Goal: Transaction & Acquisition: Obtain resource

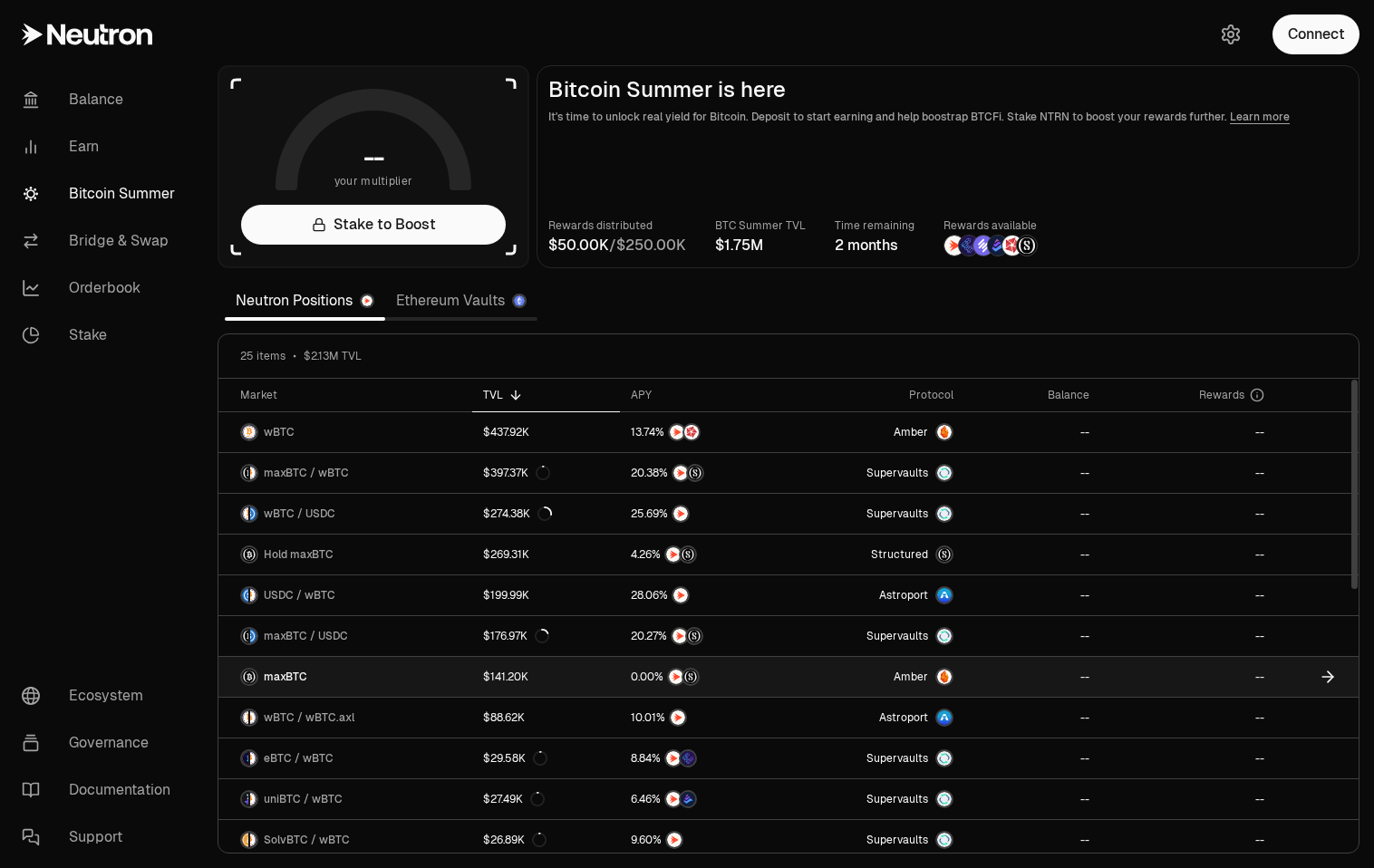
click at [281, 668] on div "maxBTC" at bounding box center [273, 677] width 67 height 18
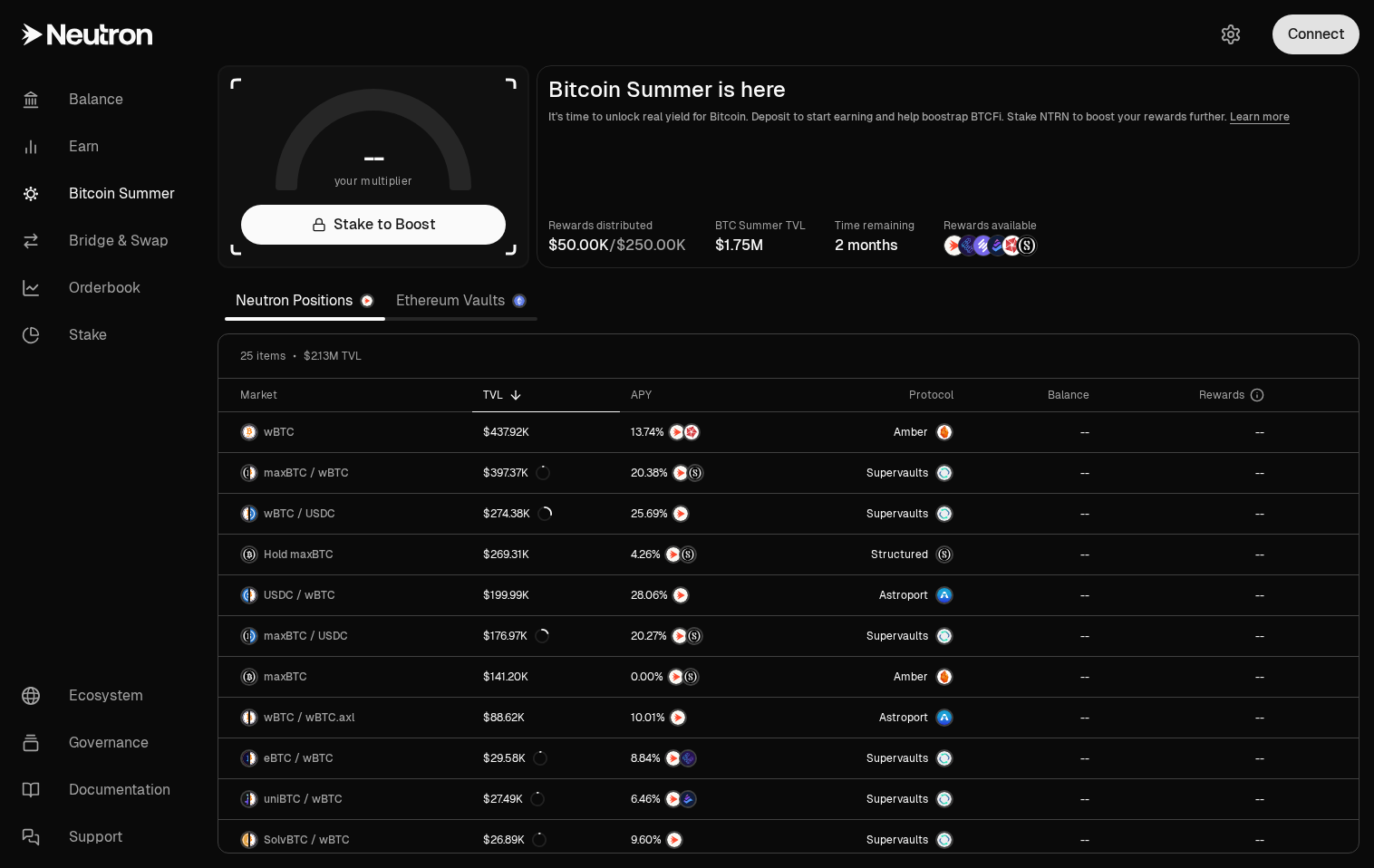
click at [1313, 44] on button "Connect" at bounding box center [1315, 34] width 87 height 39
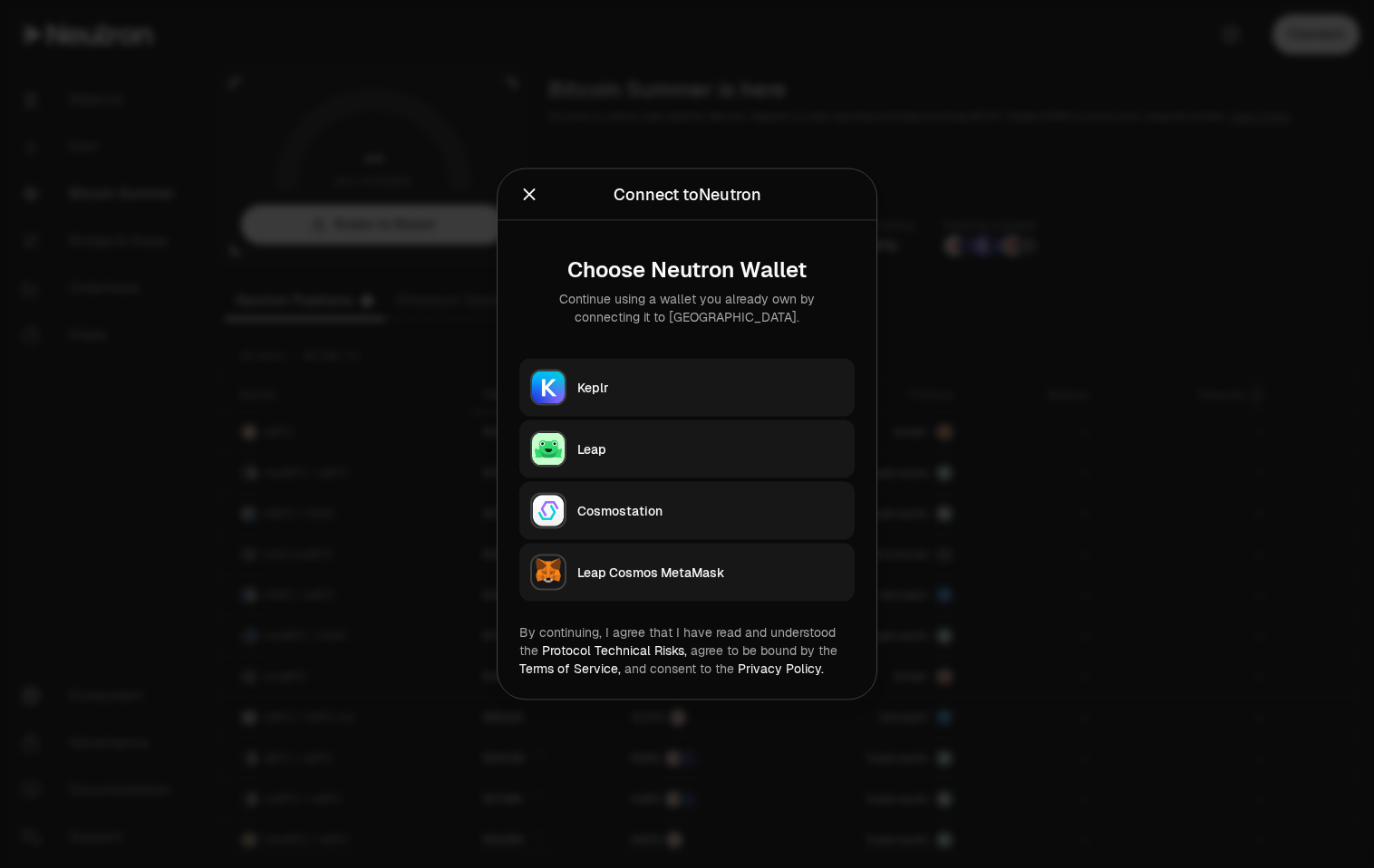
click at [607, 372] on button "Keplr" at bounding box center [686, 388] width 335 height 58
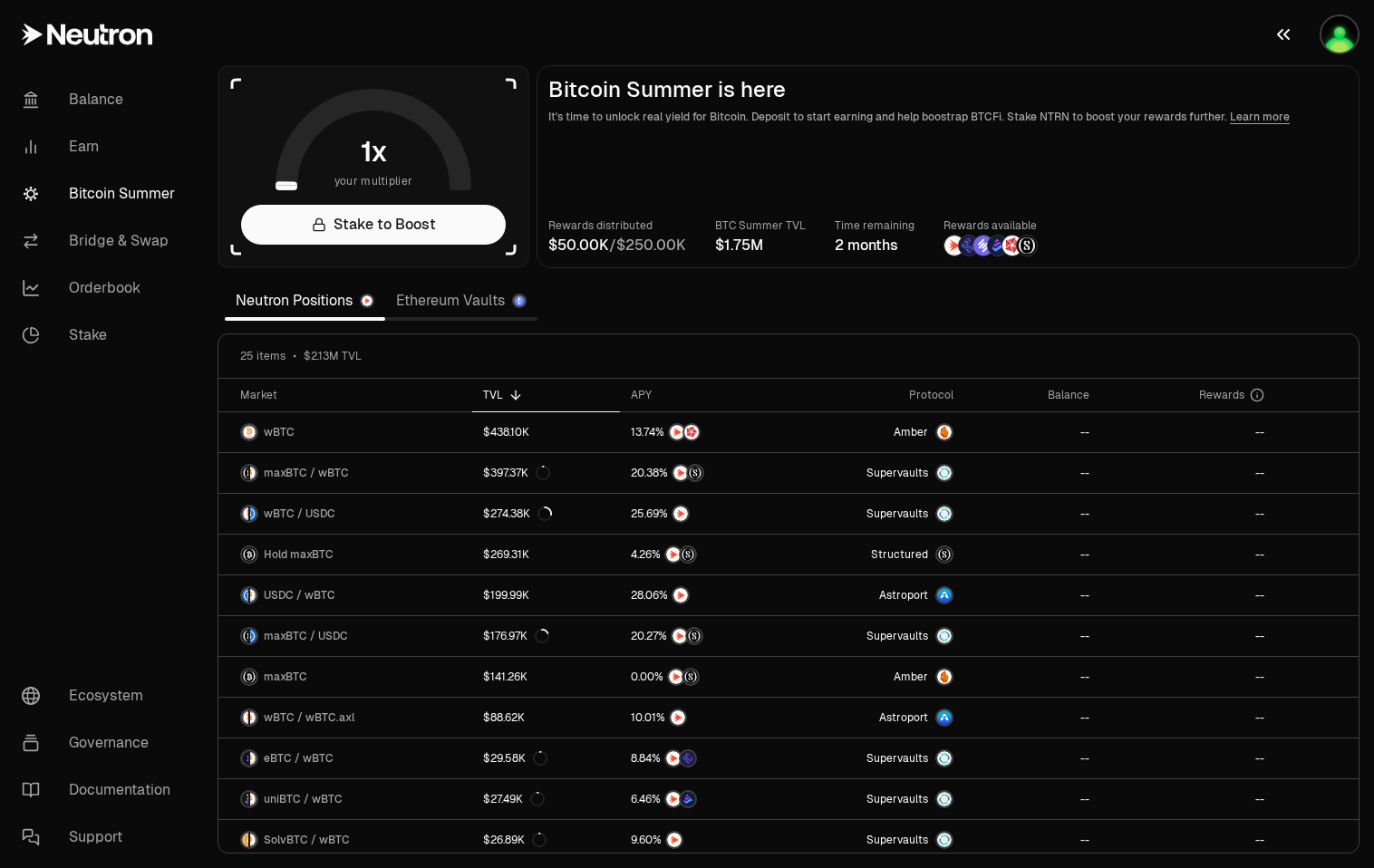
click at [1354, 23] on img "button" at bounding box center [1339, 34] width 37 height 37
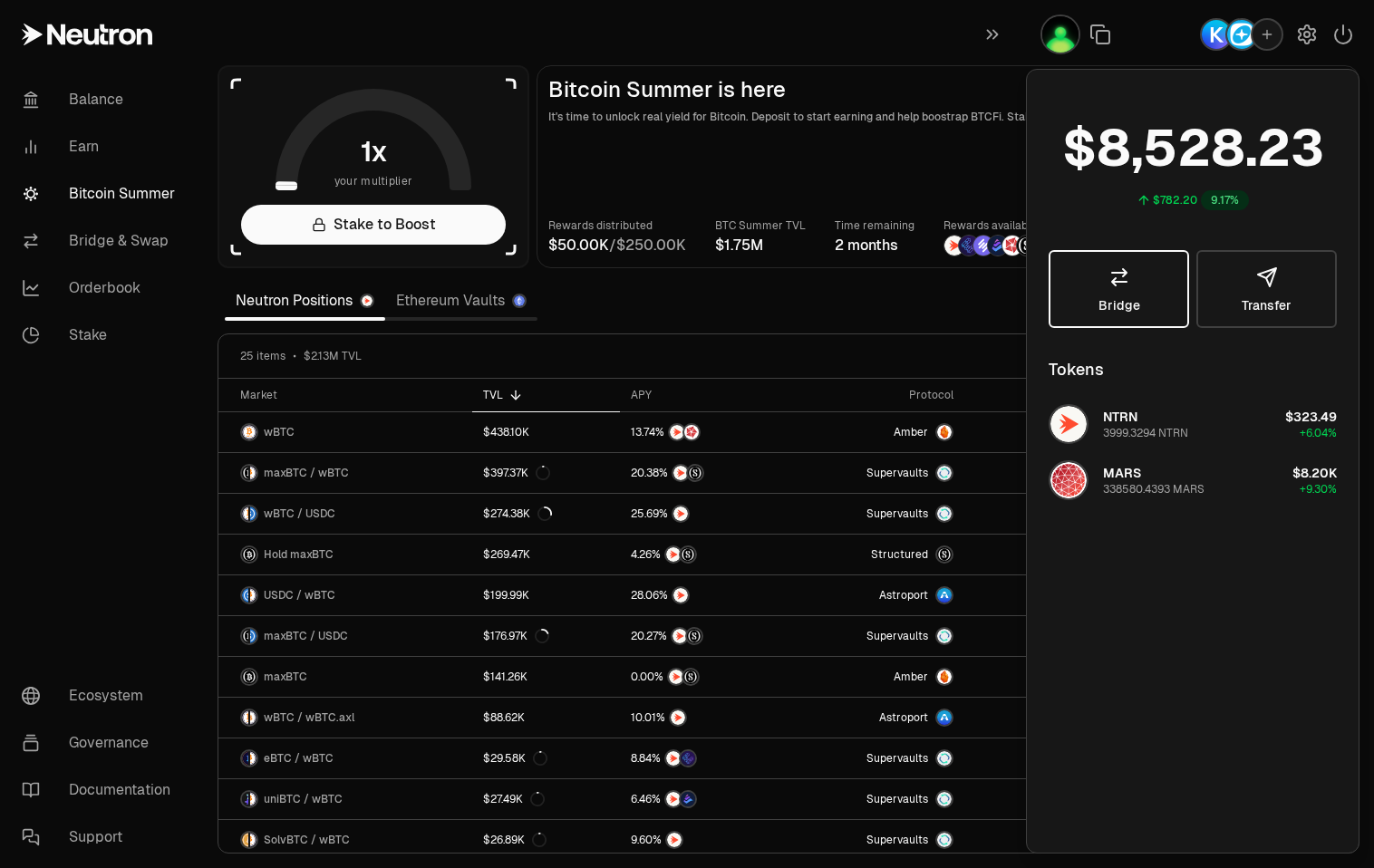
click at [1167, 272] on link "Bridge" at bounding box center [1119, 288] width 141 height 78
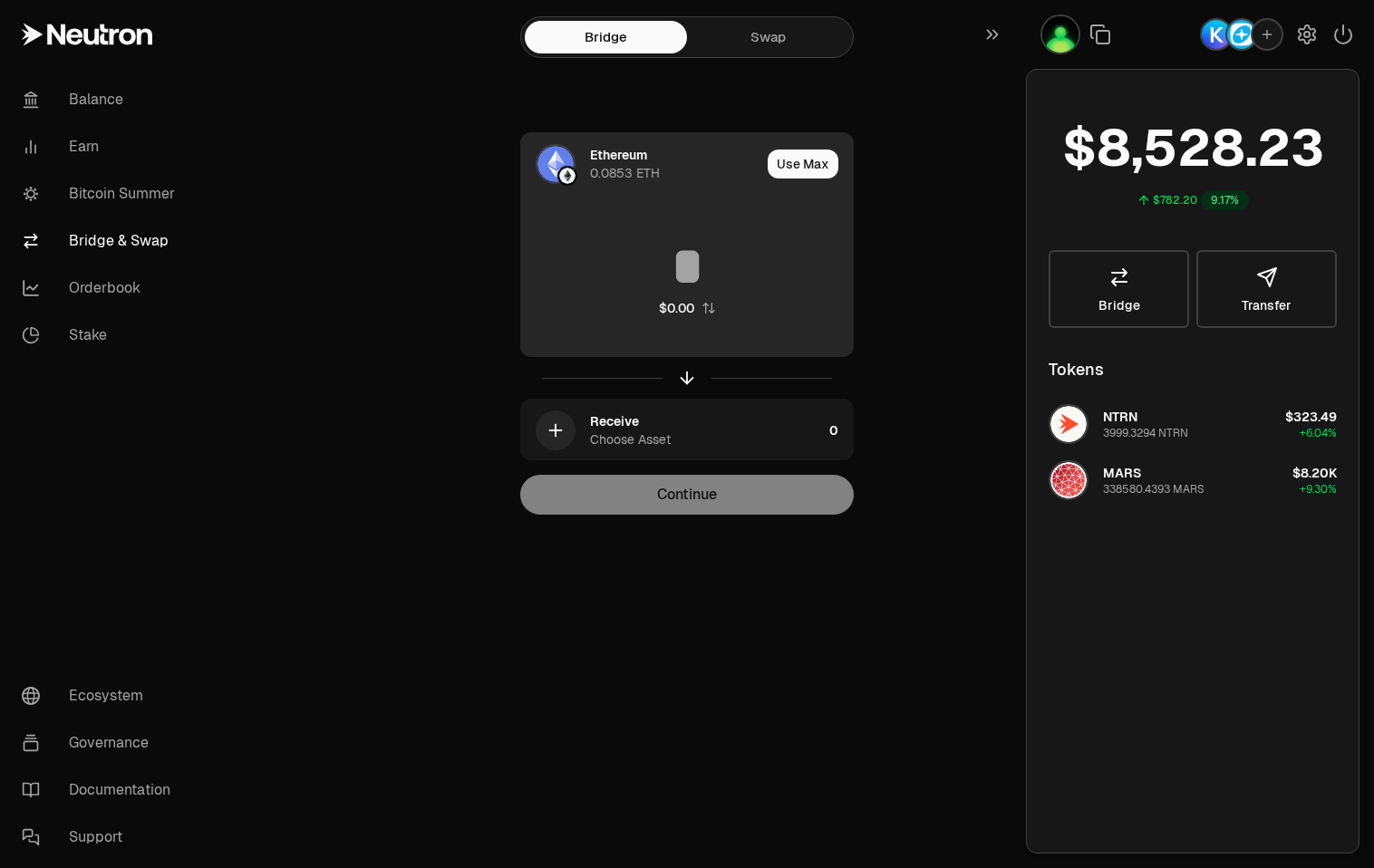
click at [541, 155] on img at bounding box center [556, 163] width 37 height 37
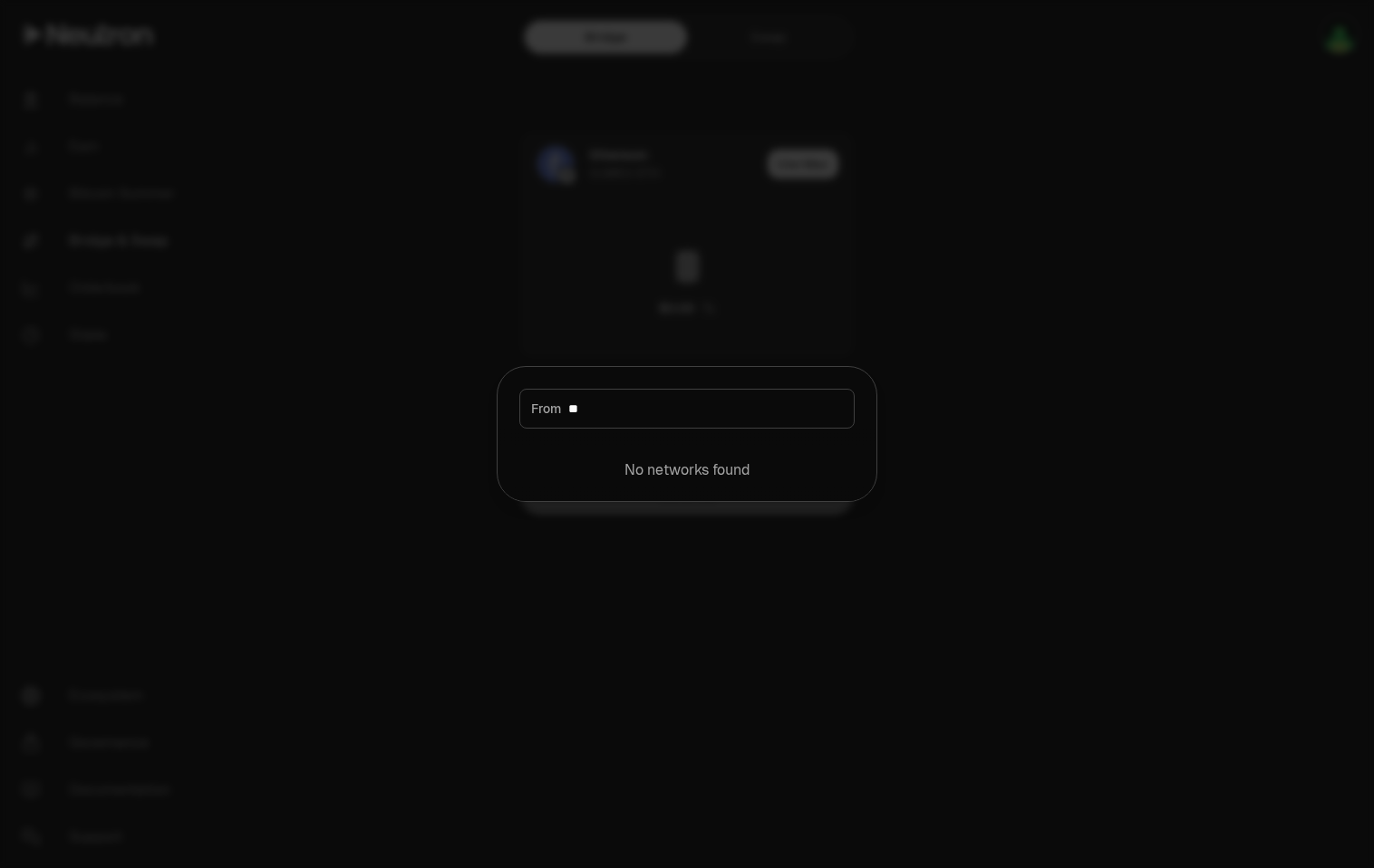
type input "*"
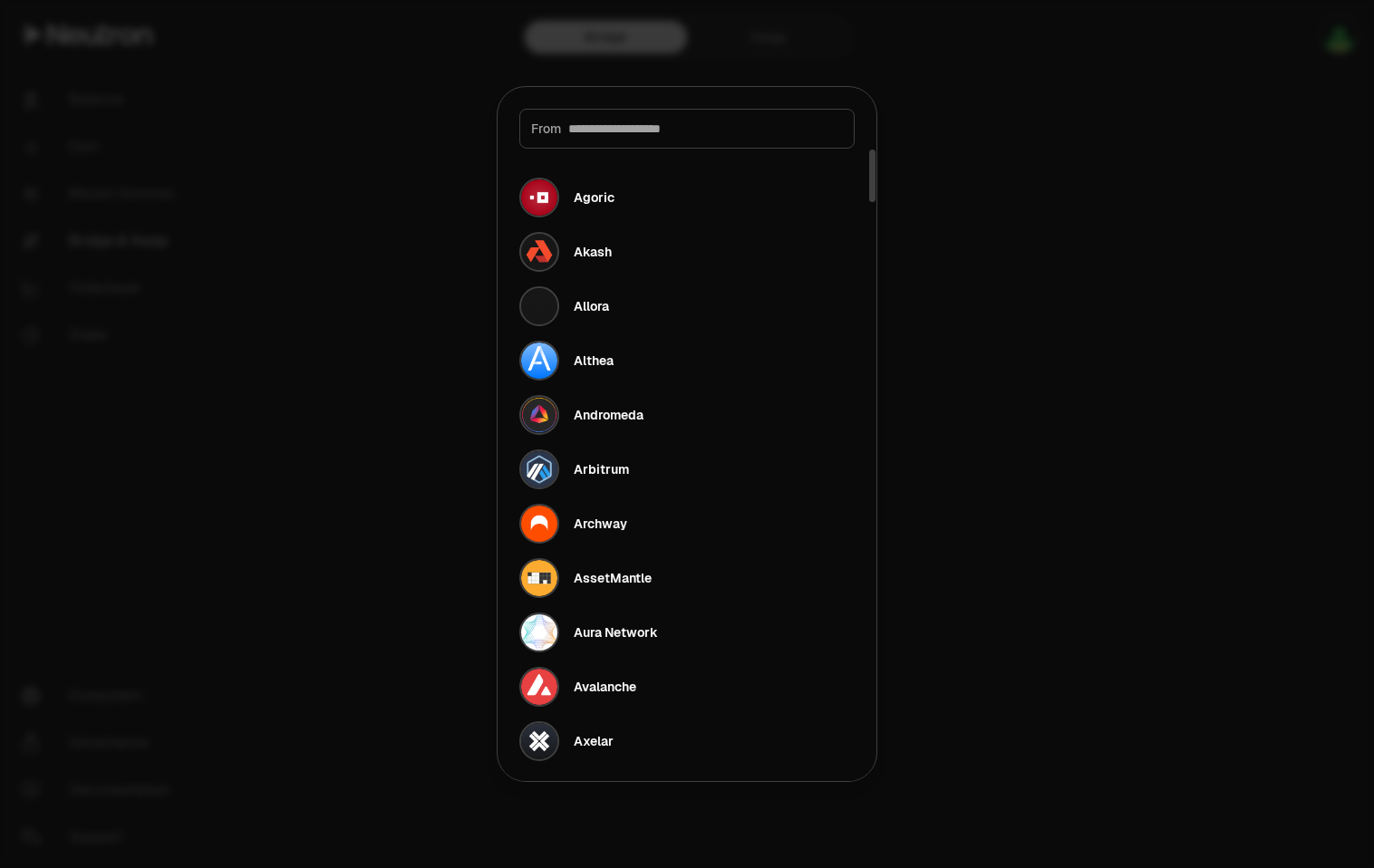
click at [937, 150] on div at bounding box center [687, 434] width 1374 height 868
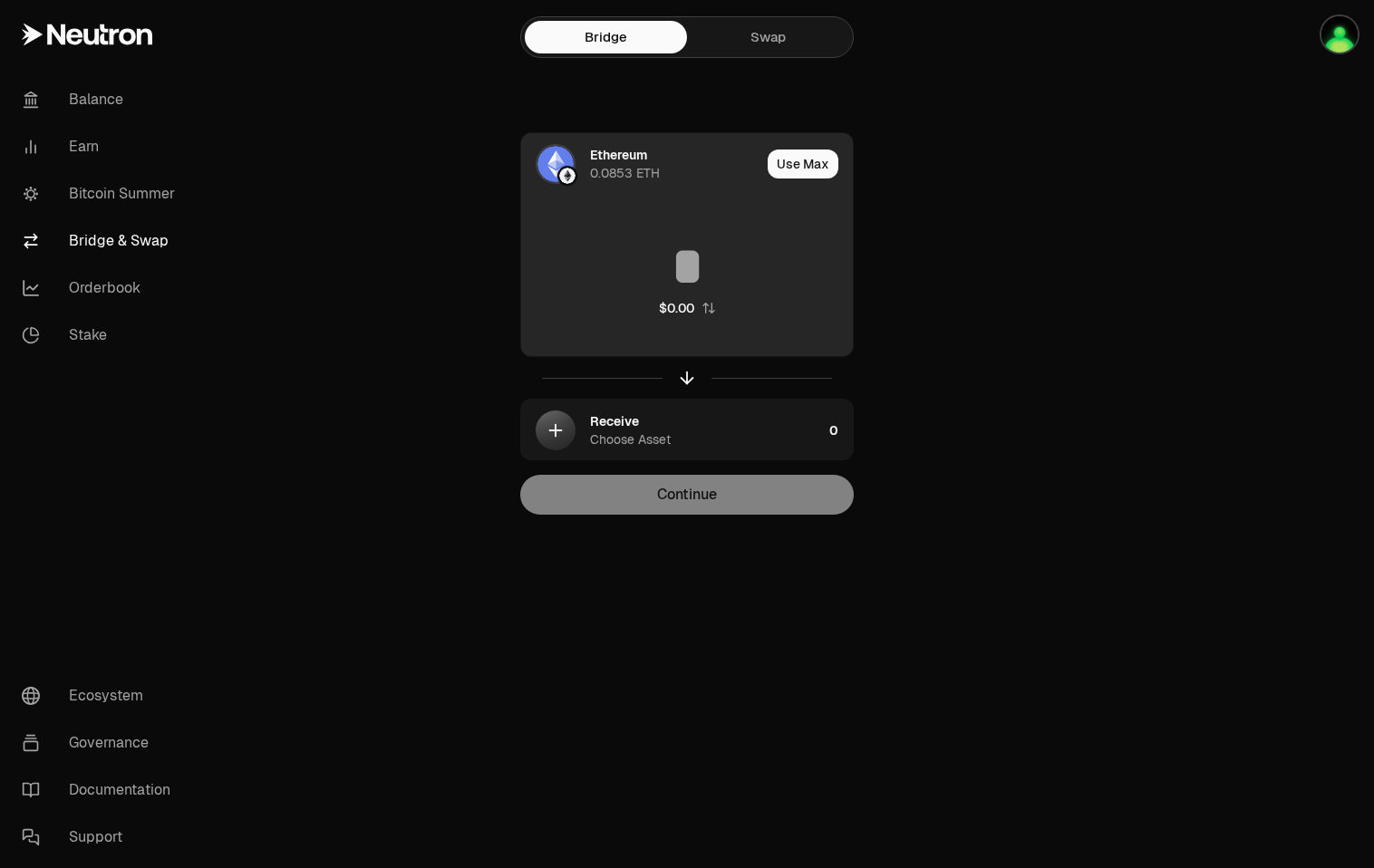
click at [695, 280] on input at bounding box center [686, 266] width 331 height 54
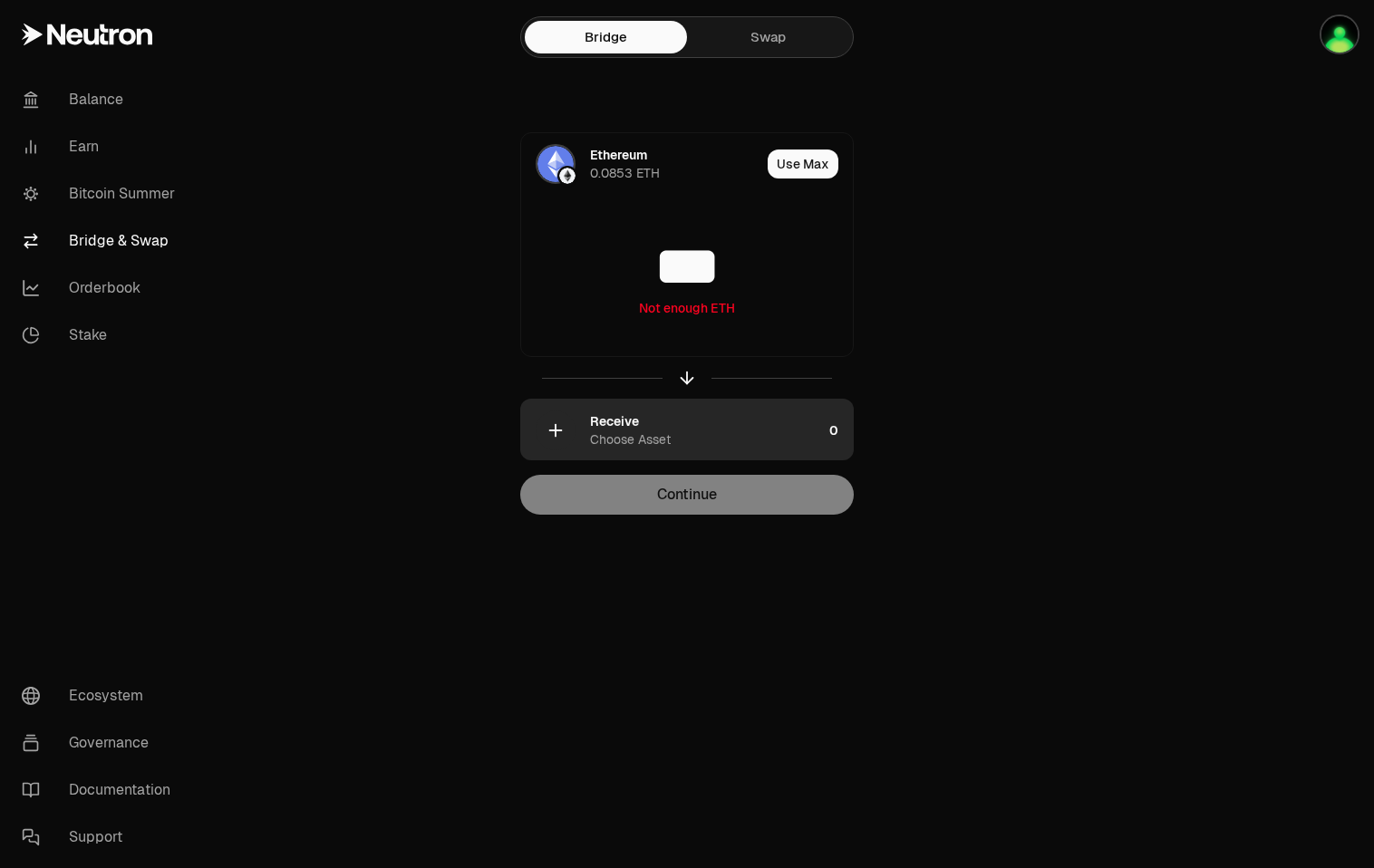
type input "***"
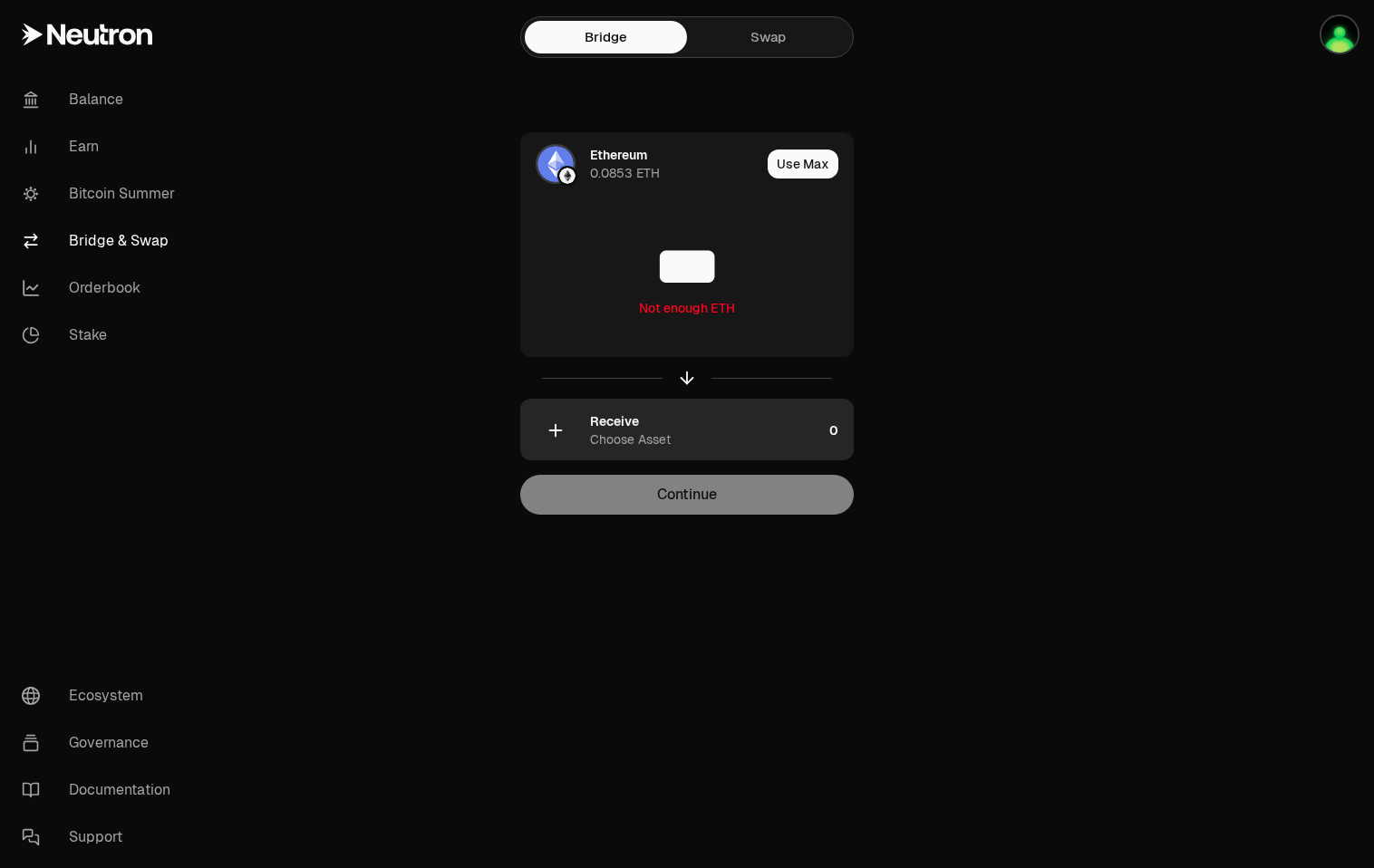
click at [569, 435] on div "button" at bounding box center [556, 430] width 39 height 39
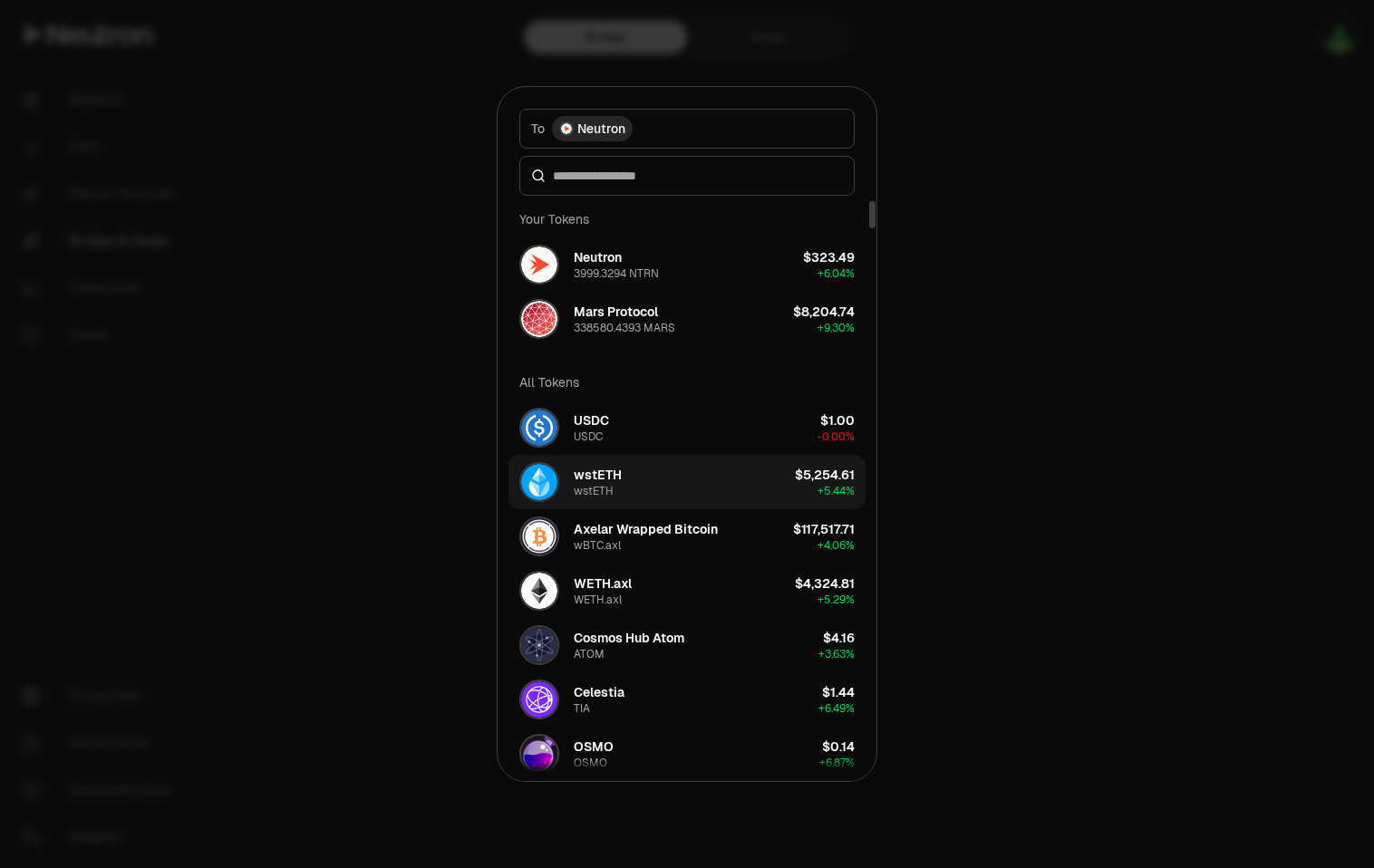
scroll to position [94, 0]
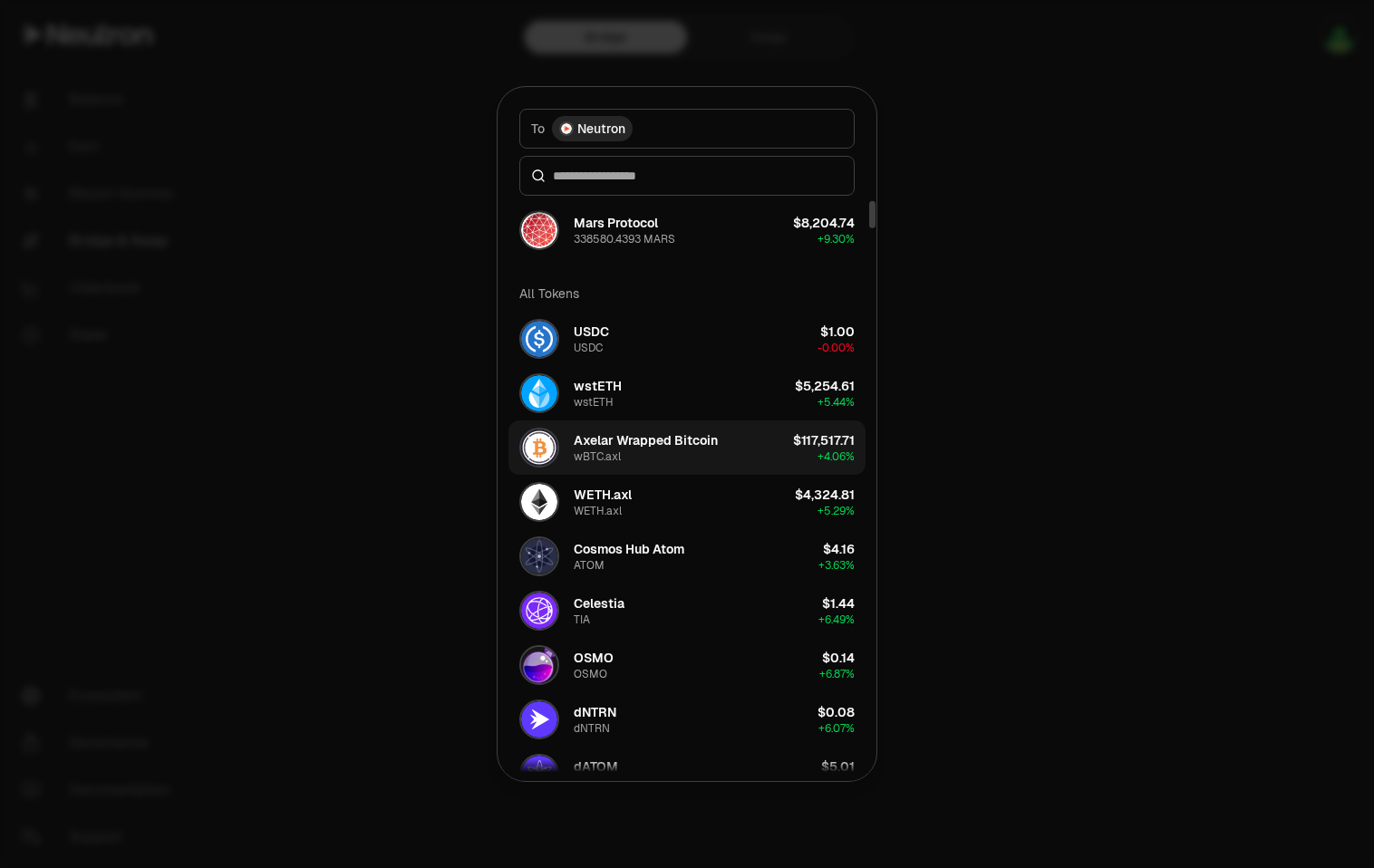
click at [671, 447] on div "Axelar Wrapped Bitcoin" at bounding box center [646, 440] width 145 height 18
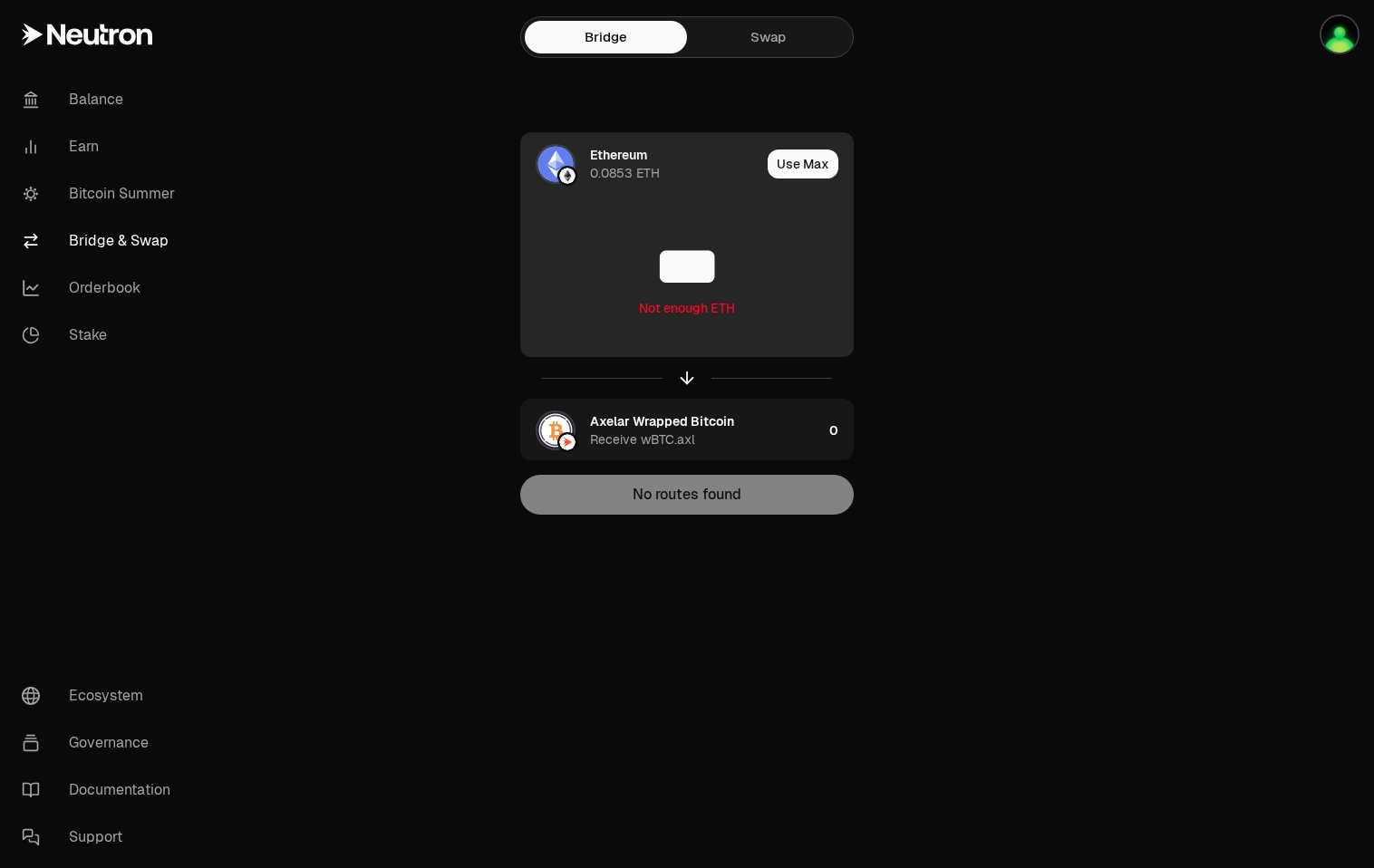
click at [589, 151] on div "Ethereum 0.0853 ETH" at bounding box center [640, 164] width 239 height 62
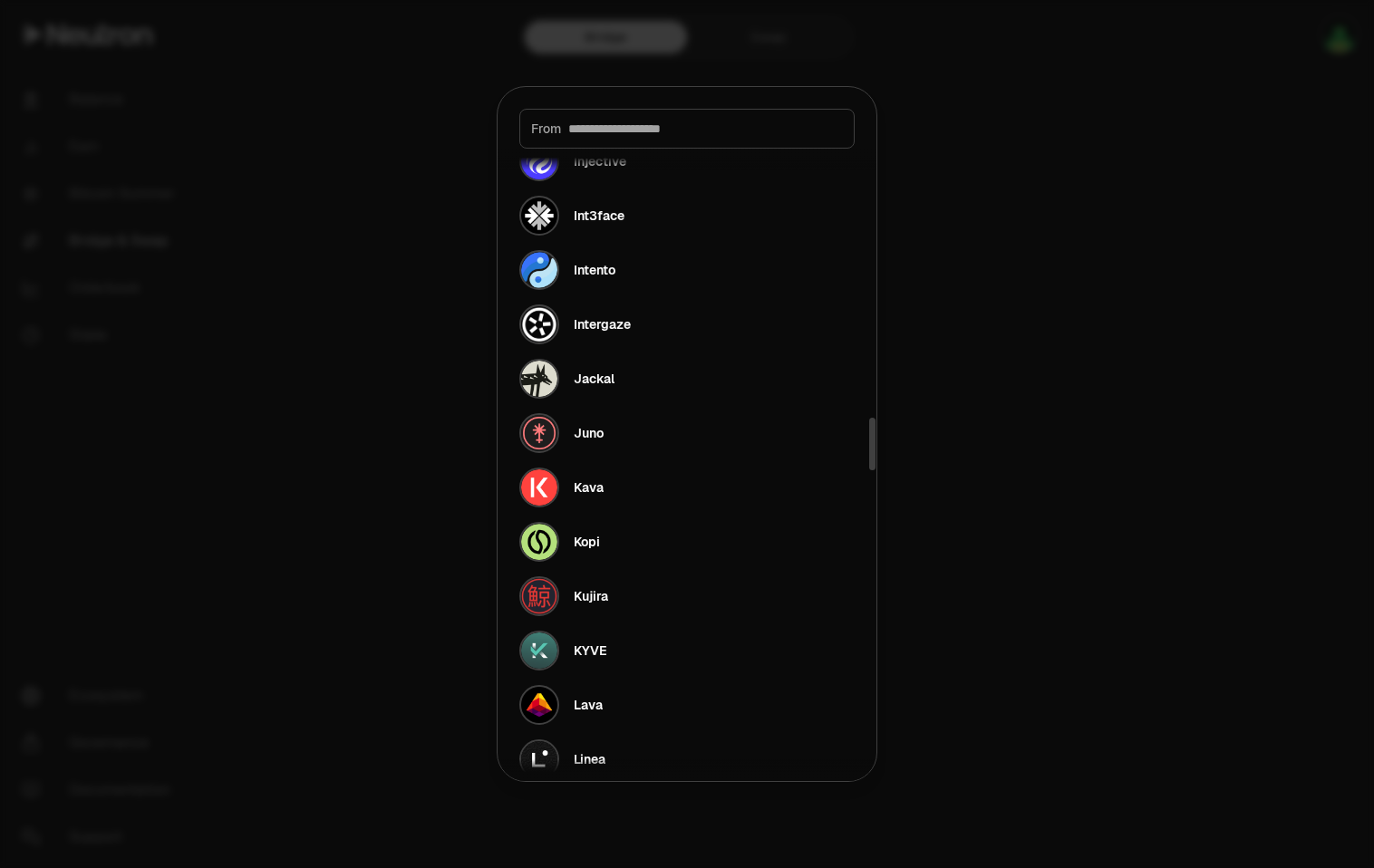
scroll to position [3229, 0]
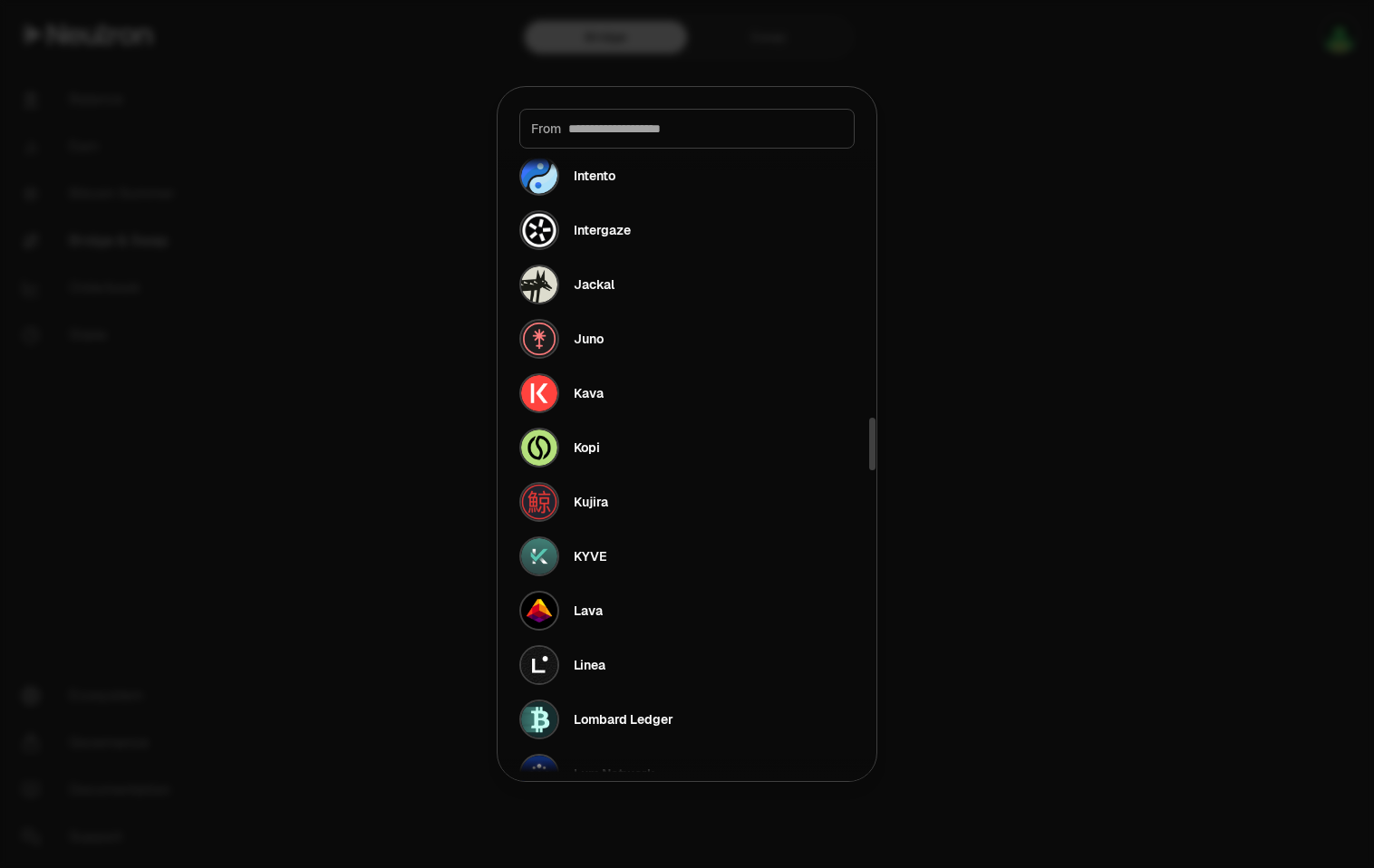
click at [309, 311] on div at bounding box center [687, 434] width 1374 height 868
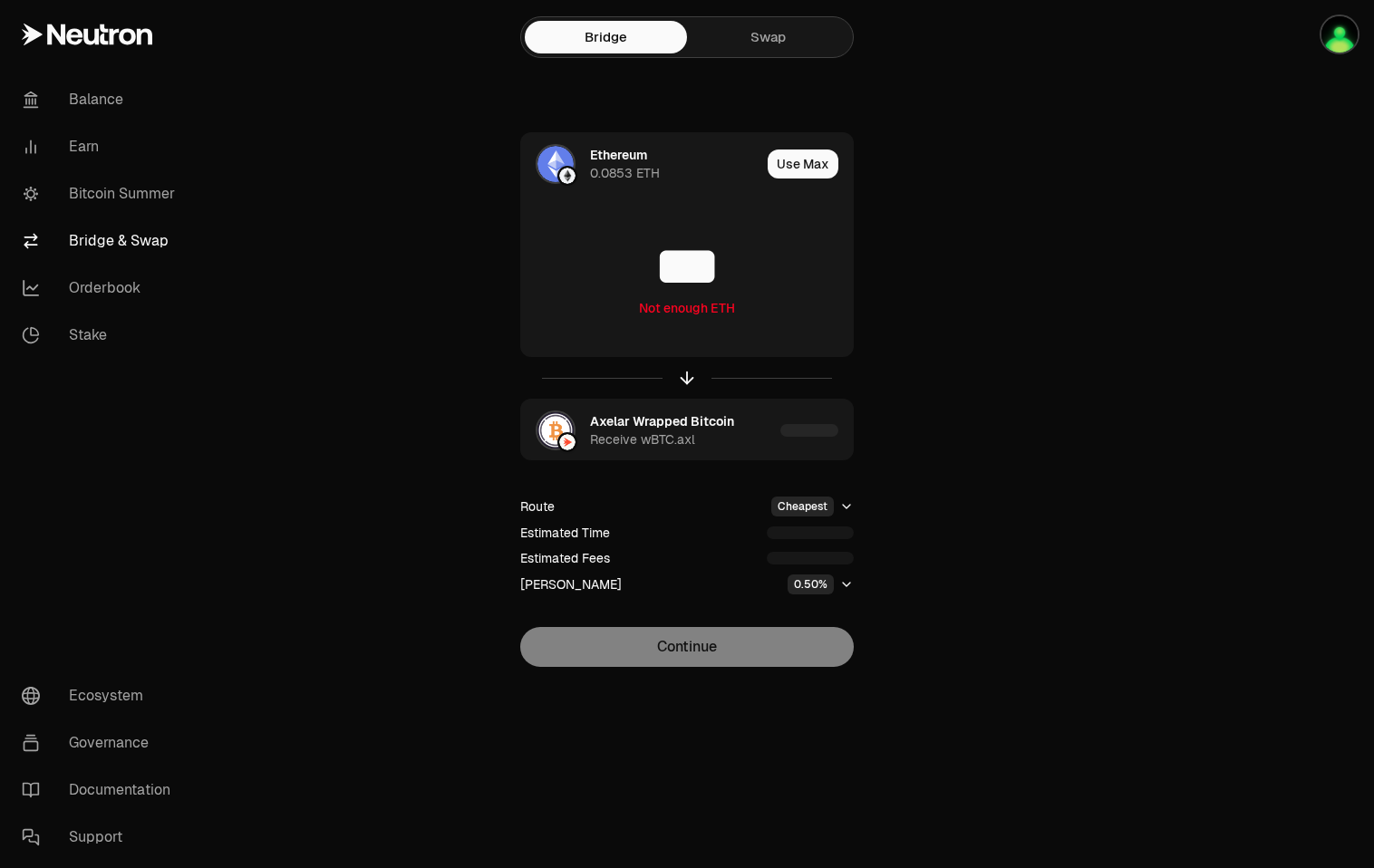
click at [751, 35] on link "Swap" at bounding box center [768, 37] width 162 height 33
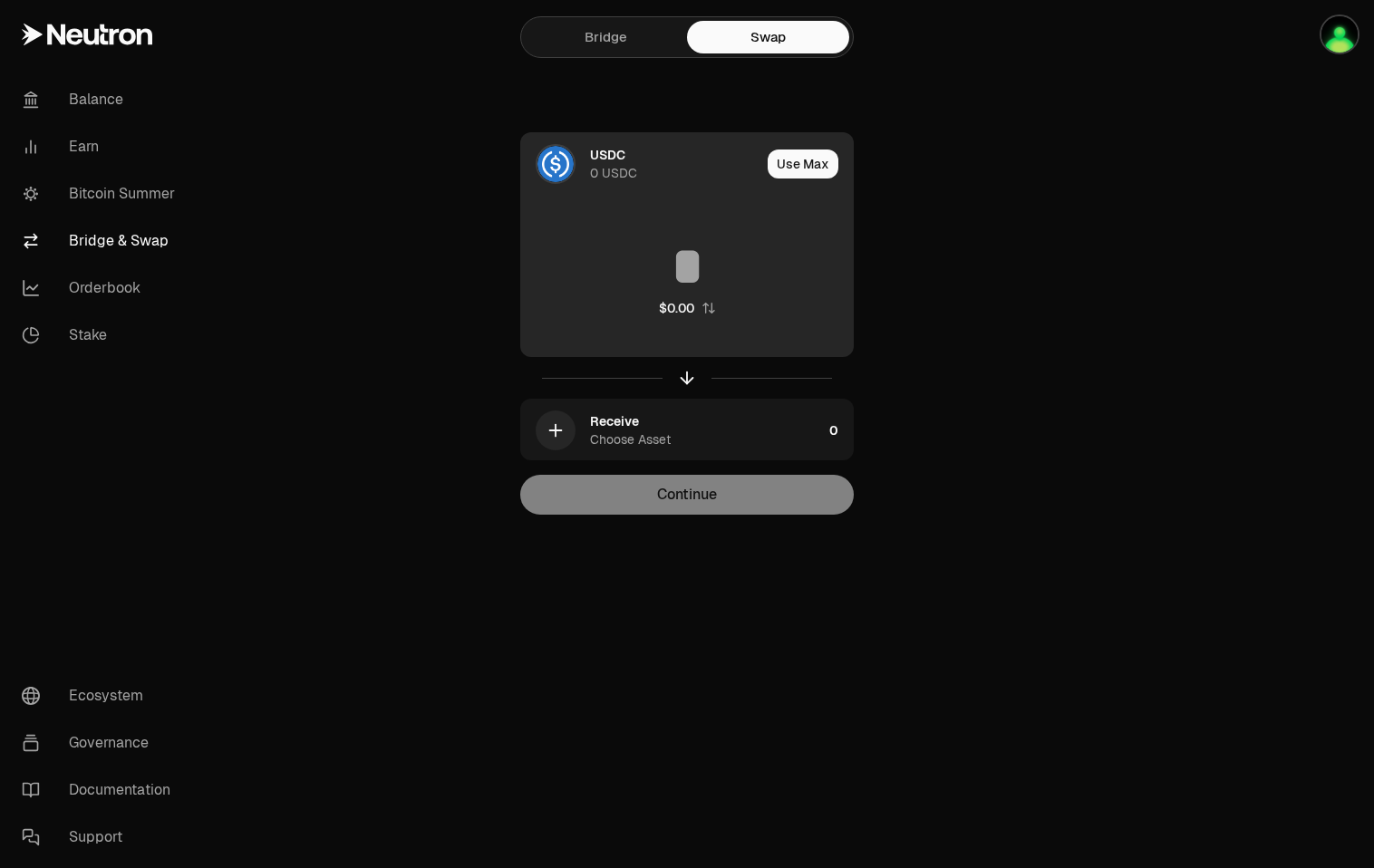
click at [567, 186] on div "USDC 0 USDC" at bounding box center [640, 164] width 239 height 62
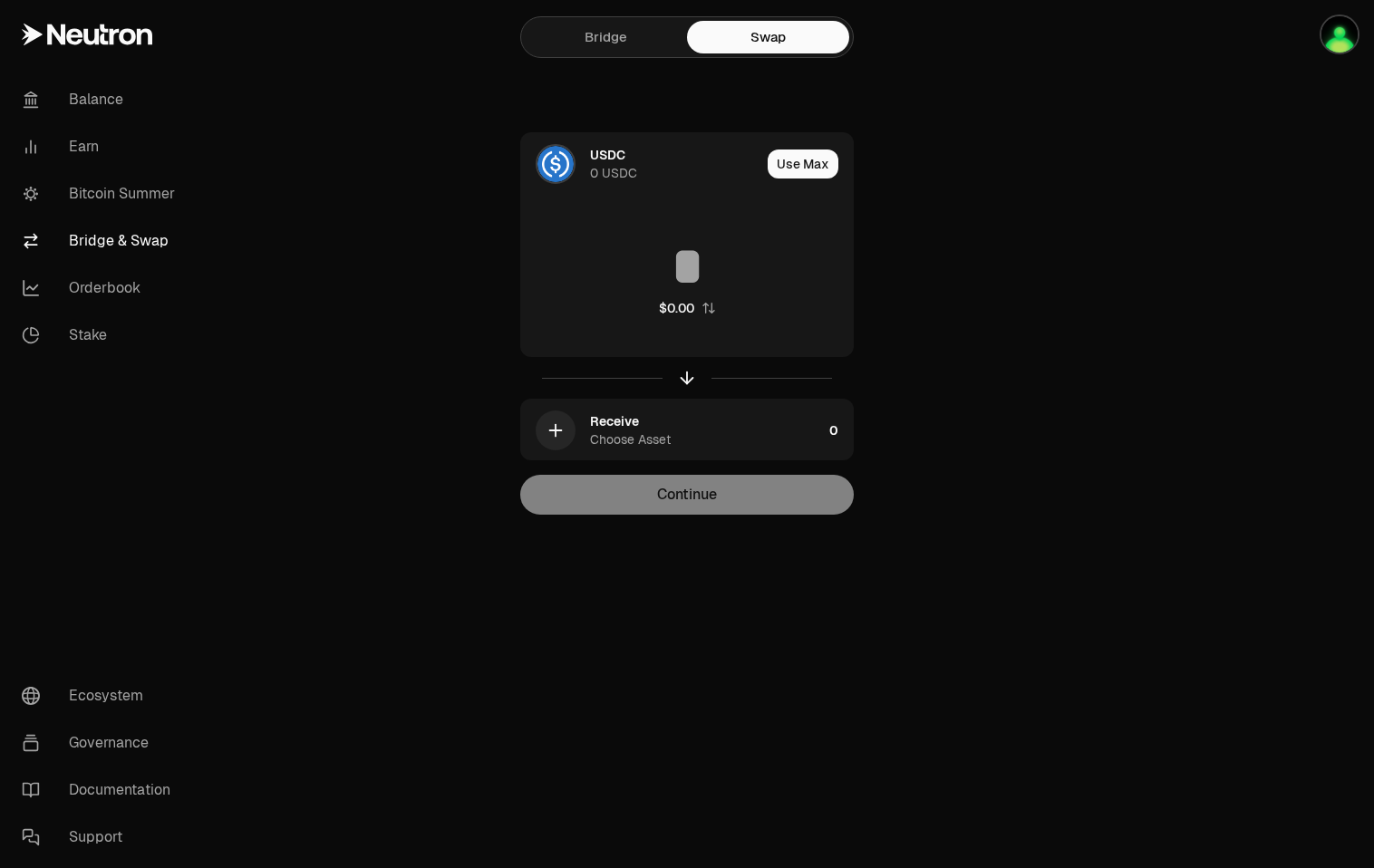
click at [588, 34] on link "Bridge" at bounding box center [605, 37] width 162 height 33
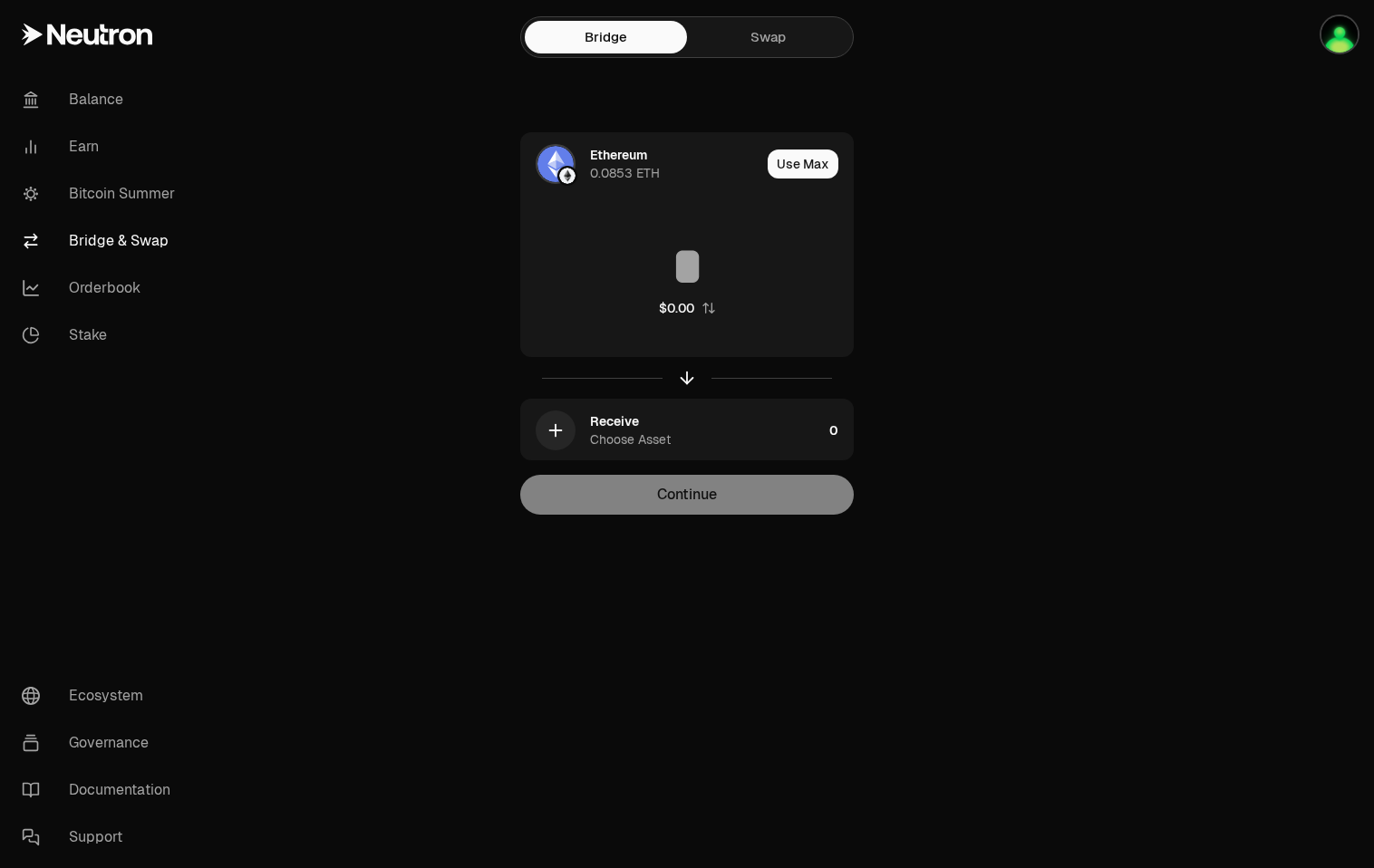
click at [115, 240] on link "Bridge & Swap" at bounding box center [101, 241] width 189 height 47
click at [100, 183] on link "Bitcoin Summer" at bounding box center [101, 194] width 189 height 47
click at [99, 191] on link "Bitcoin Summer" at bounding box center [101, 194] width 189 height 47
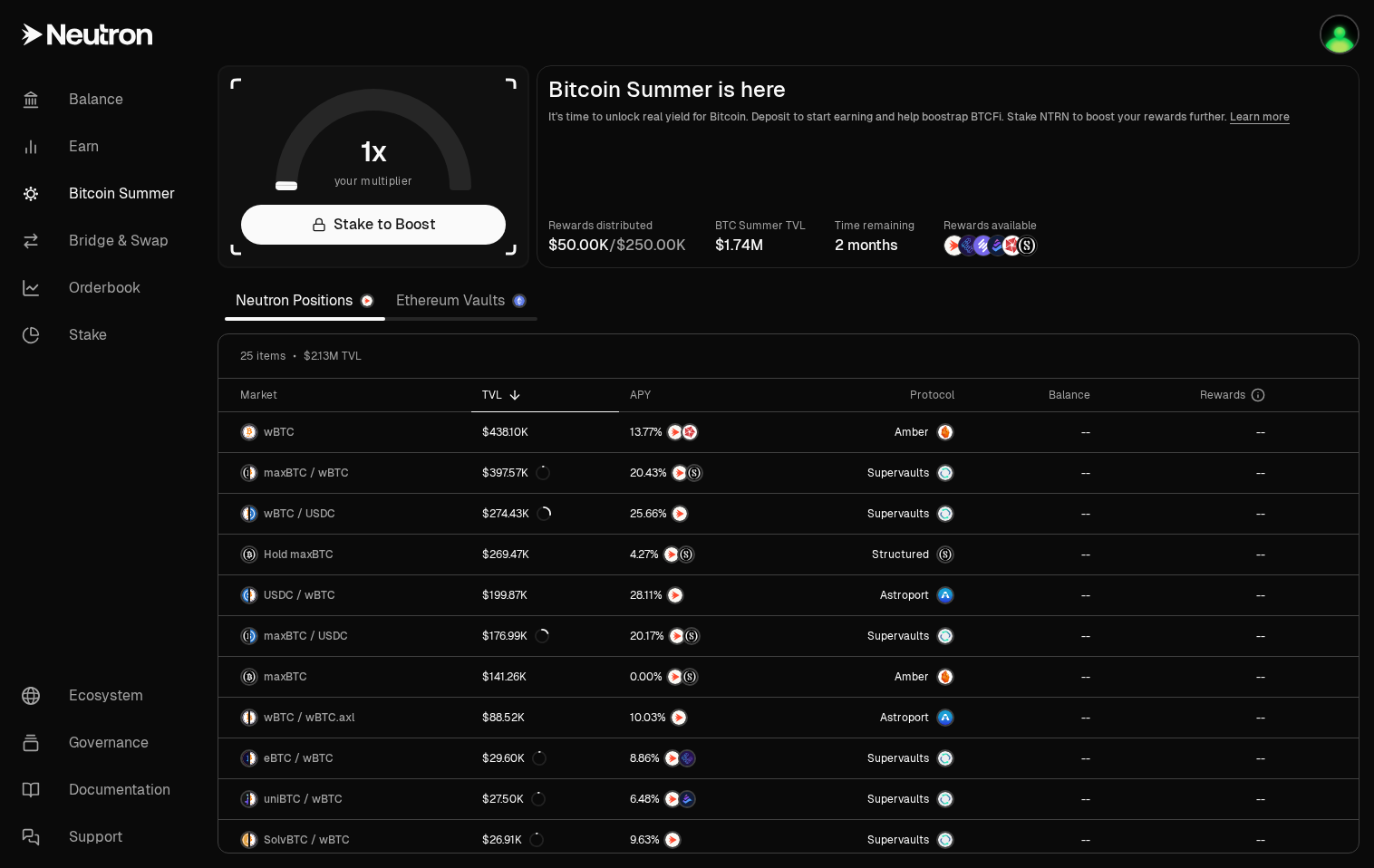
click at [438, 295] on link "Ethereum Vaults" at bounding box center [461, 300] width 152 height 37
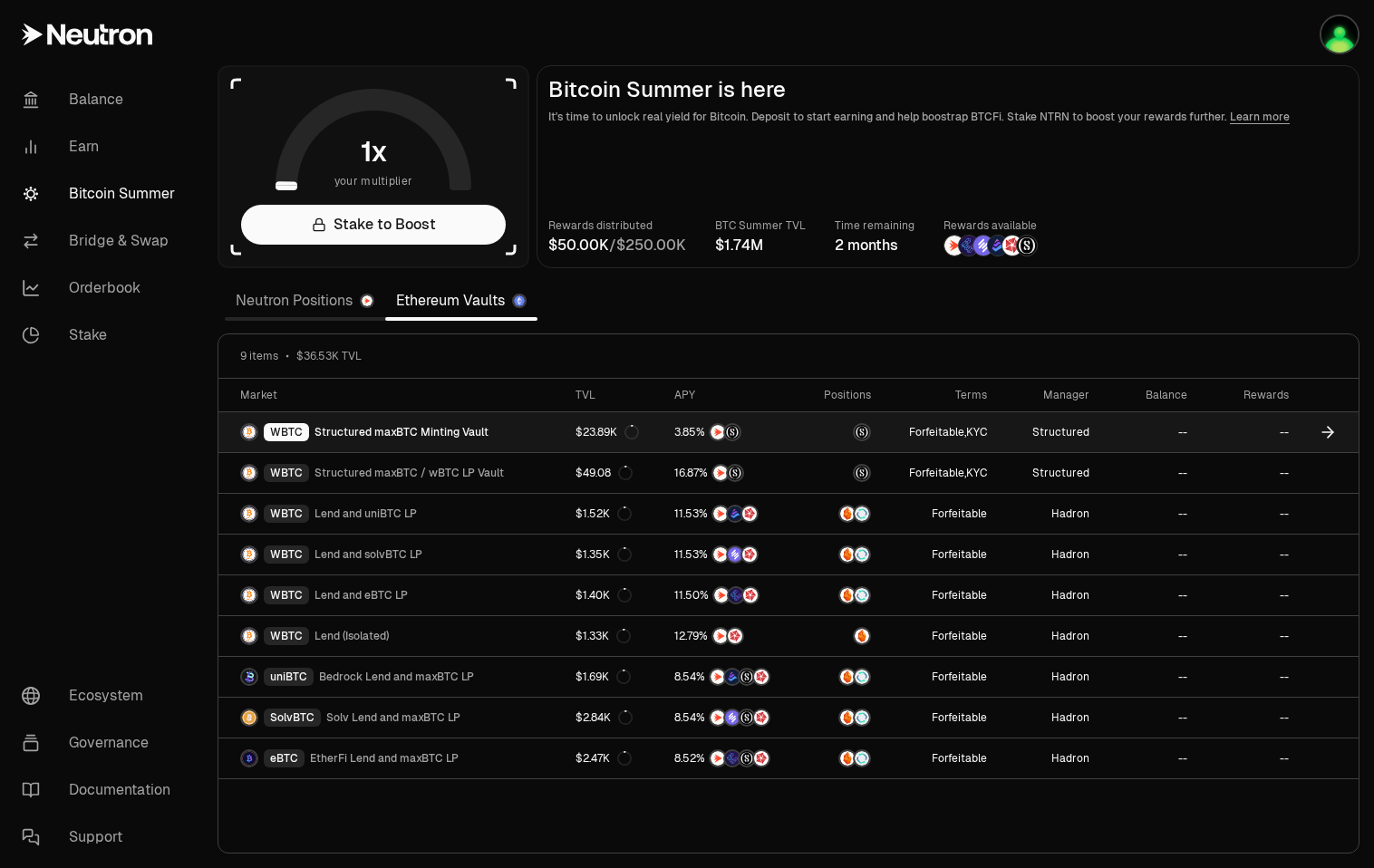
click at [389, 435] on span "Structured maxBTC Minting Vault" at bounding box center [401, 432] width 174 height 14
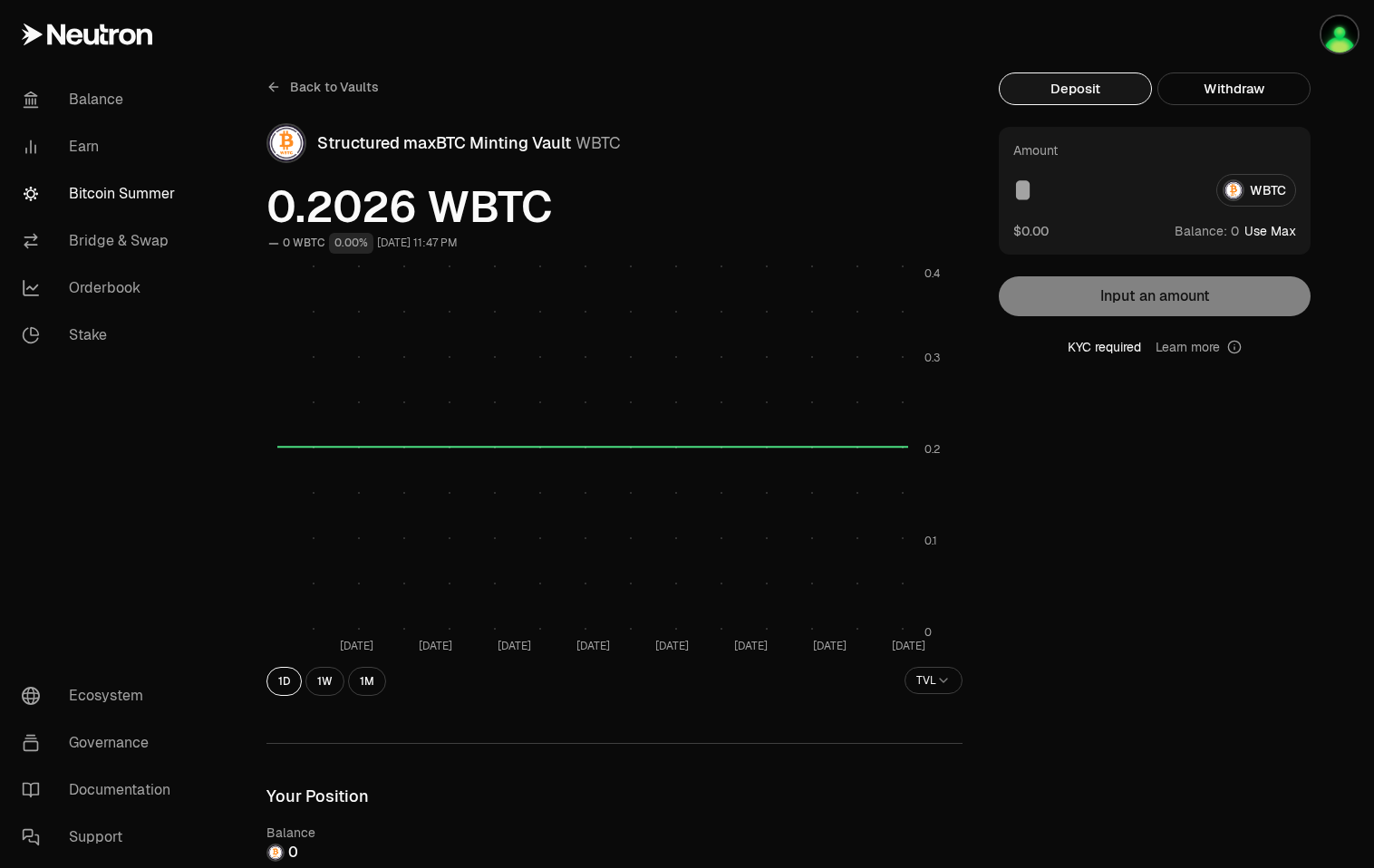
click at [1027, 183] on input at bounding box center [1107, 190] width 189 height 33
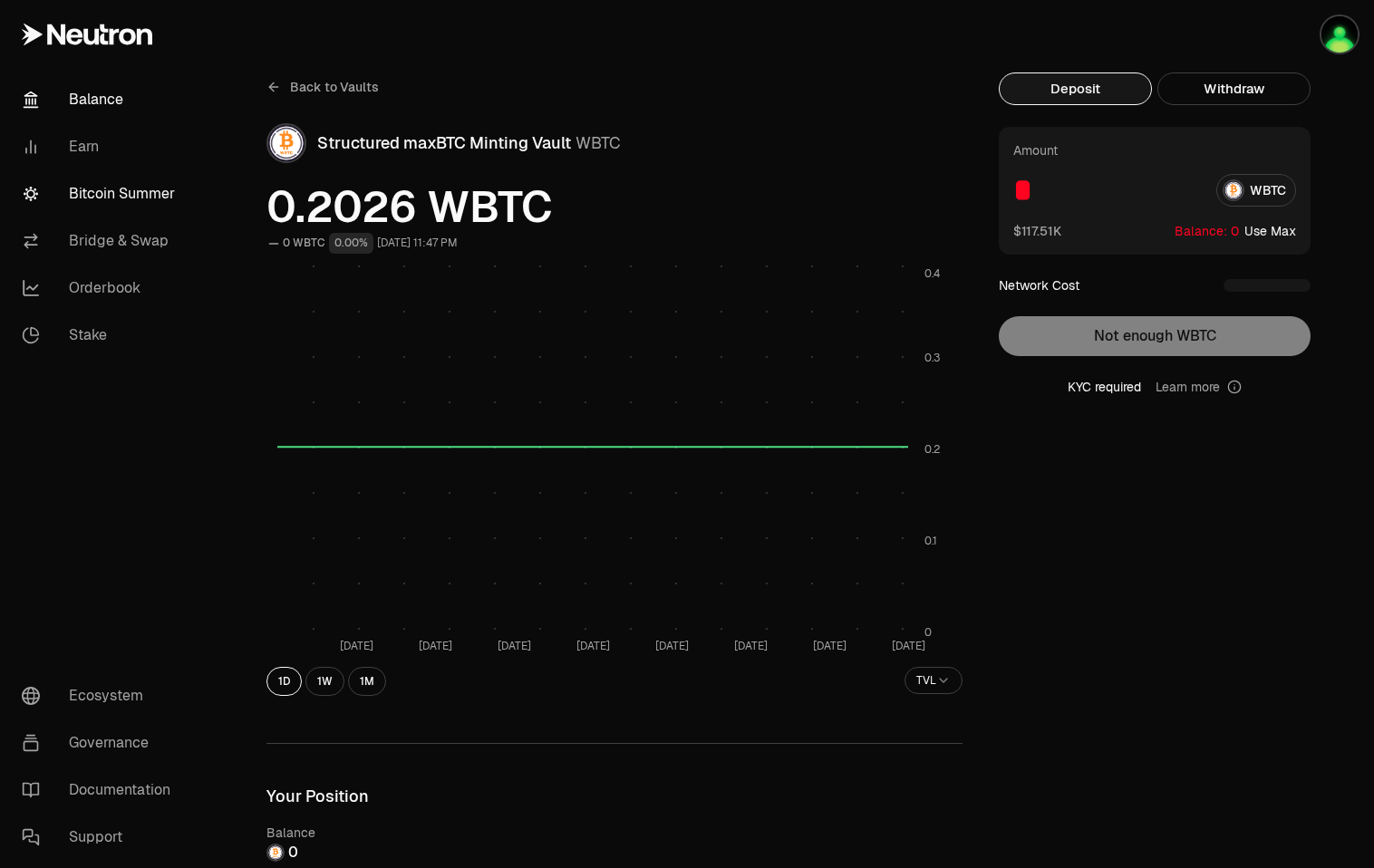
type input "*"
click at [99, 92] on link "Balance" at bounding box center [101, 99] width 189 height 47
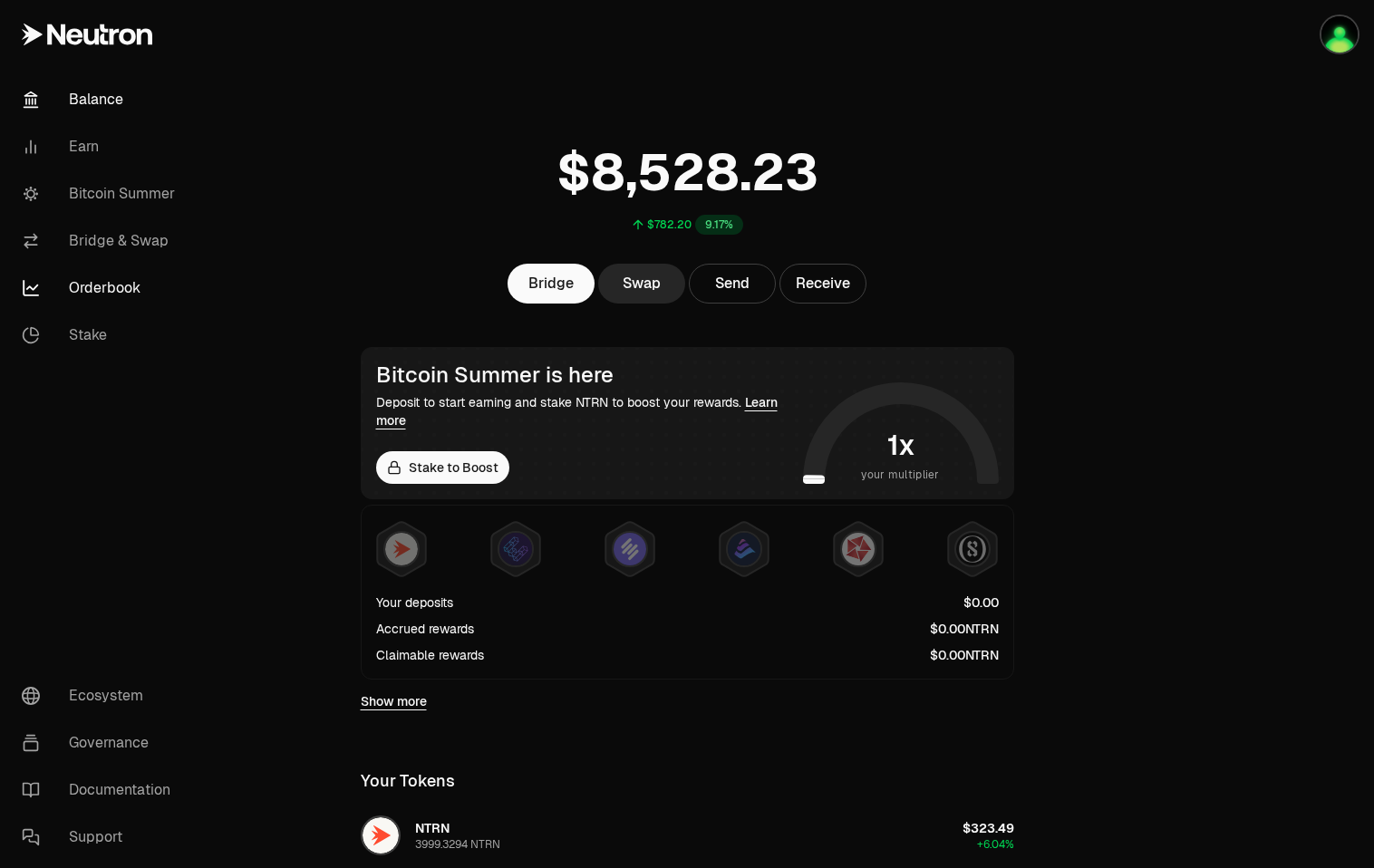
click at [96, 289] on link "Orderbook" at bounding box center [101, 288] width 189 height 47
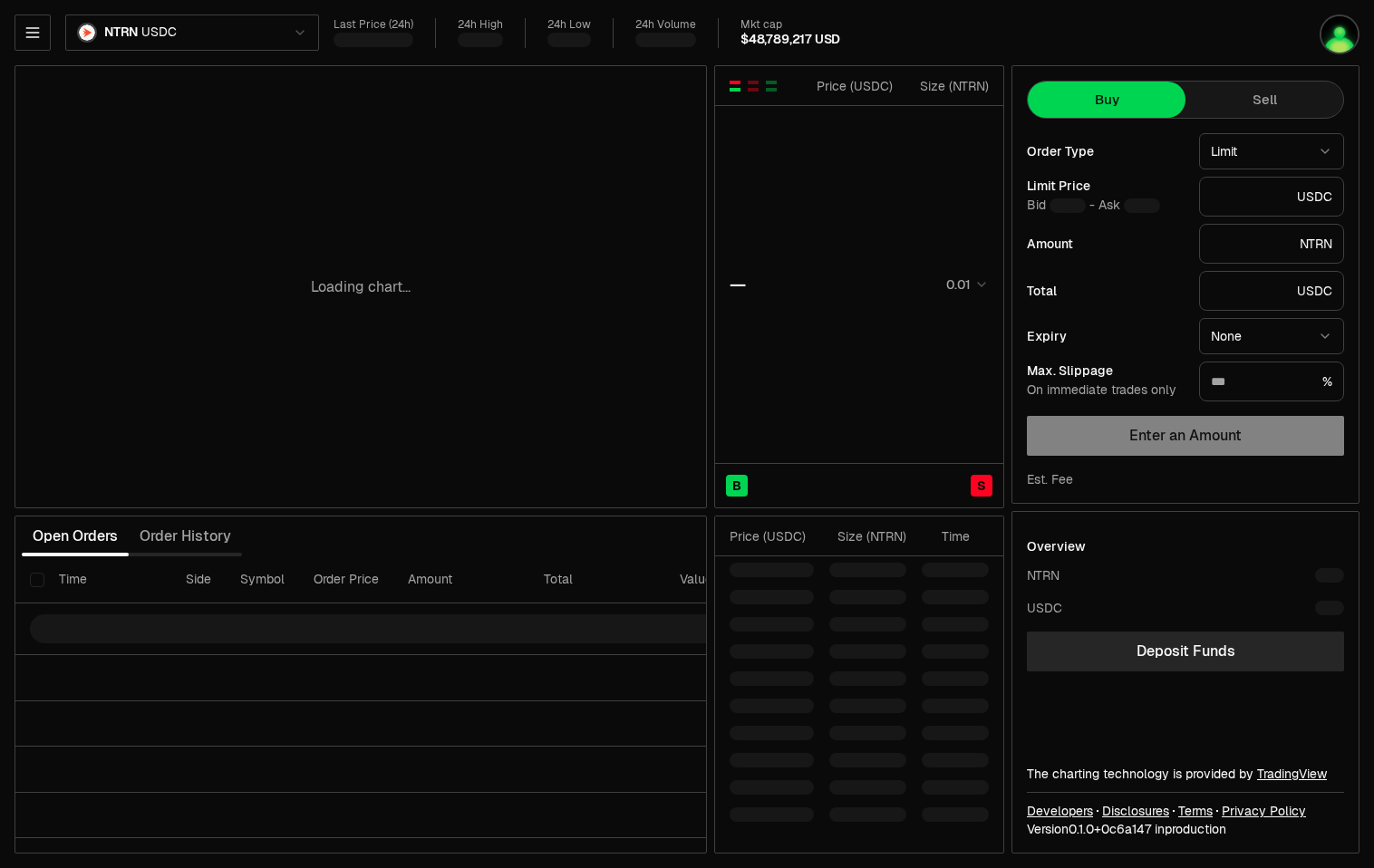
type input "********"
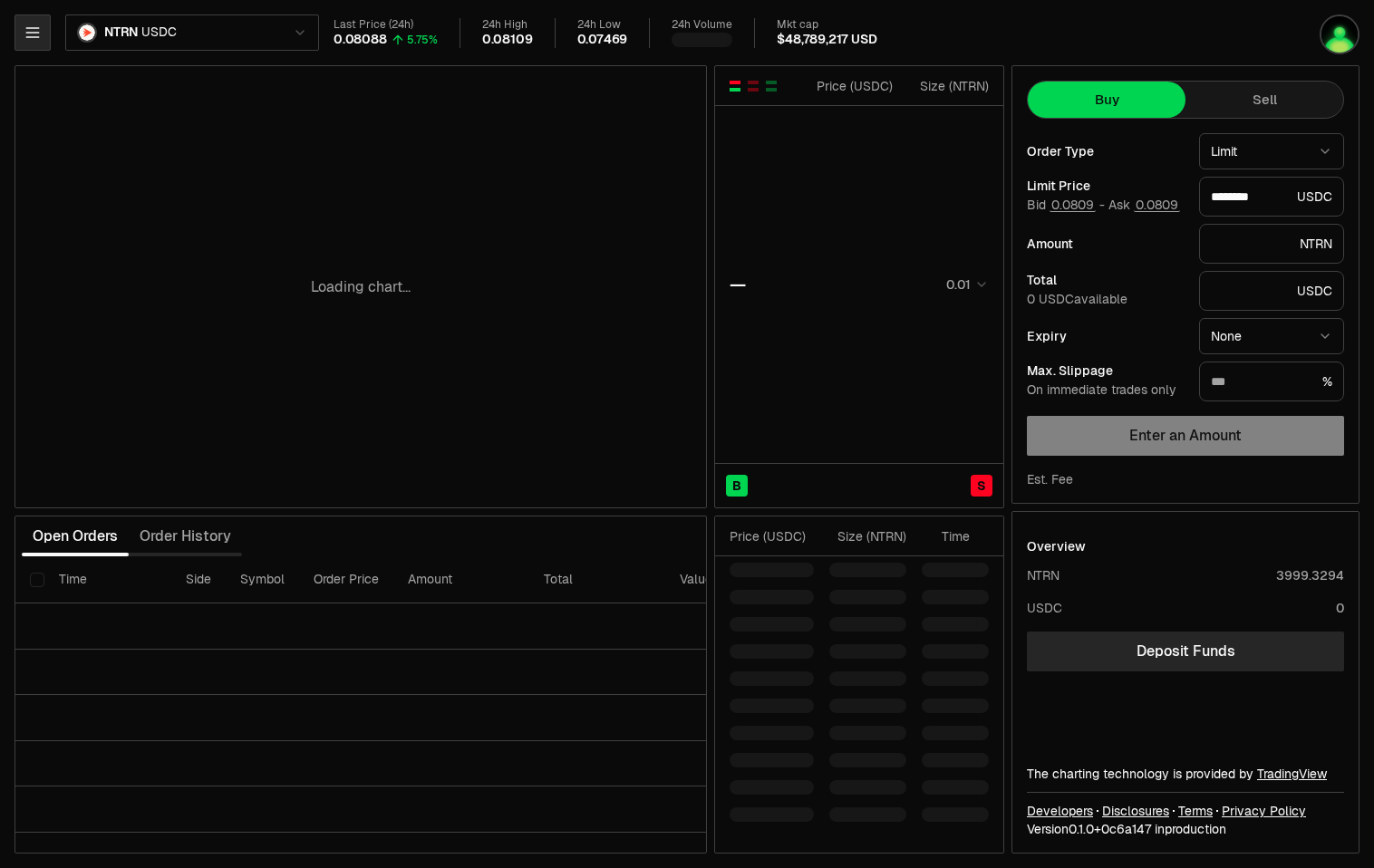
click at [37, 29] on icon "button" at bounding box center [32, 32] width 18 height 18
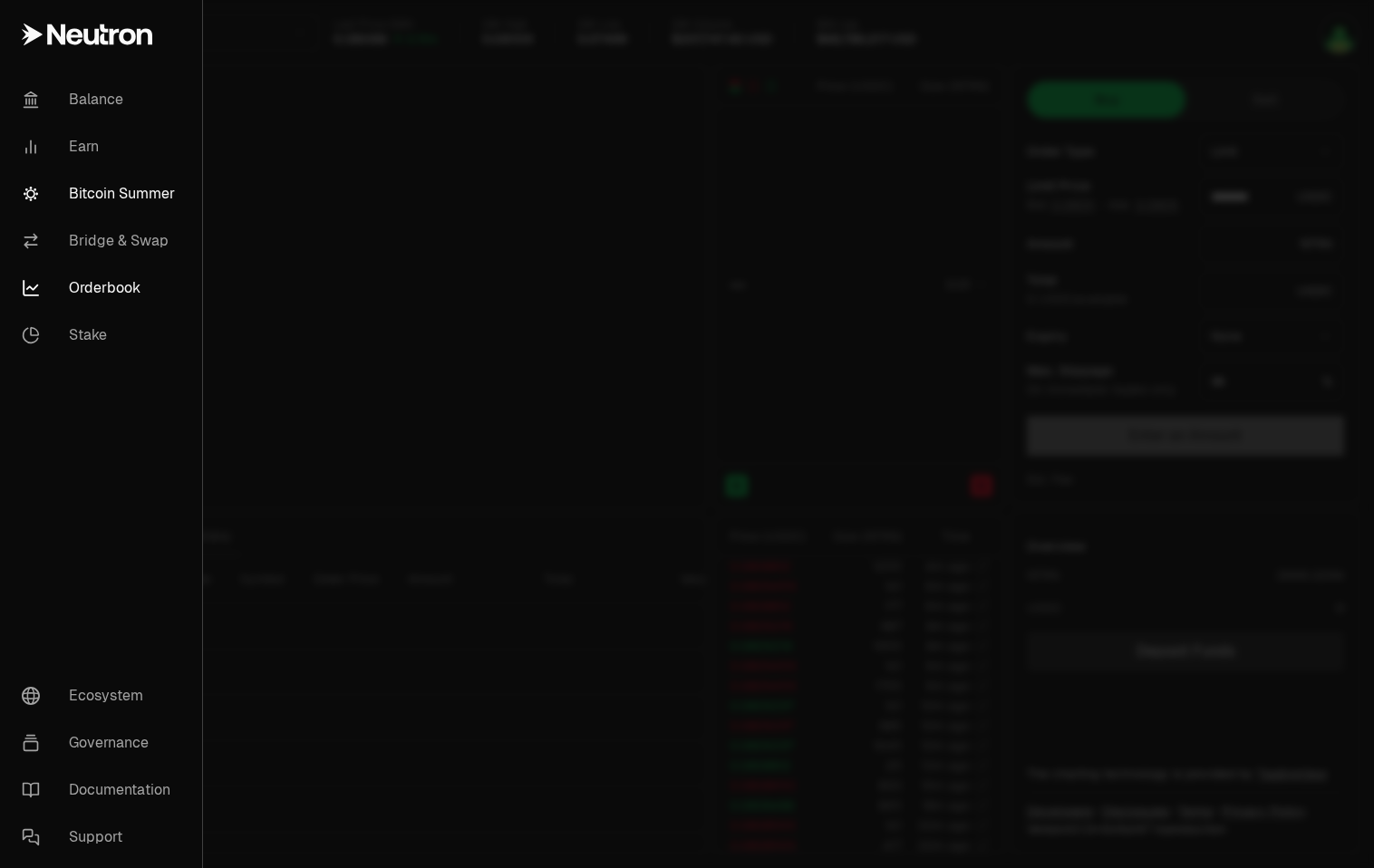
click at [113, 200] on link "Bitcoin Summer" at bounding box center [101, 194] width 188 height 47
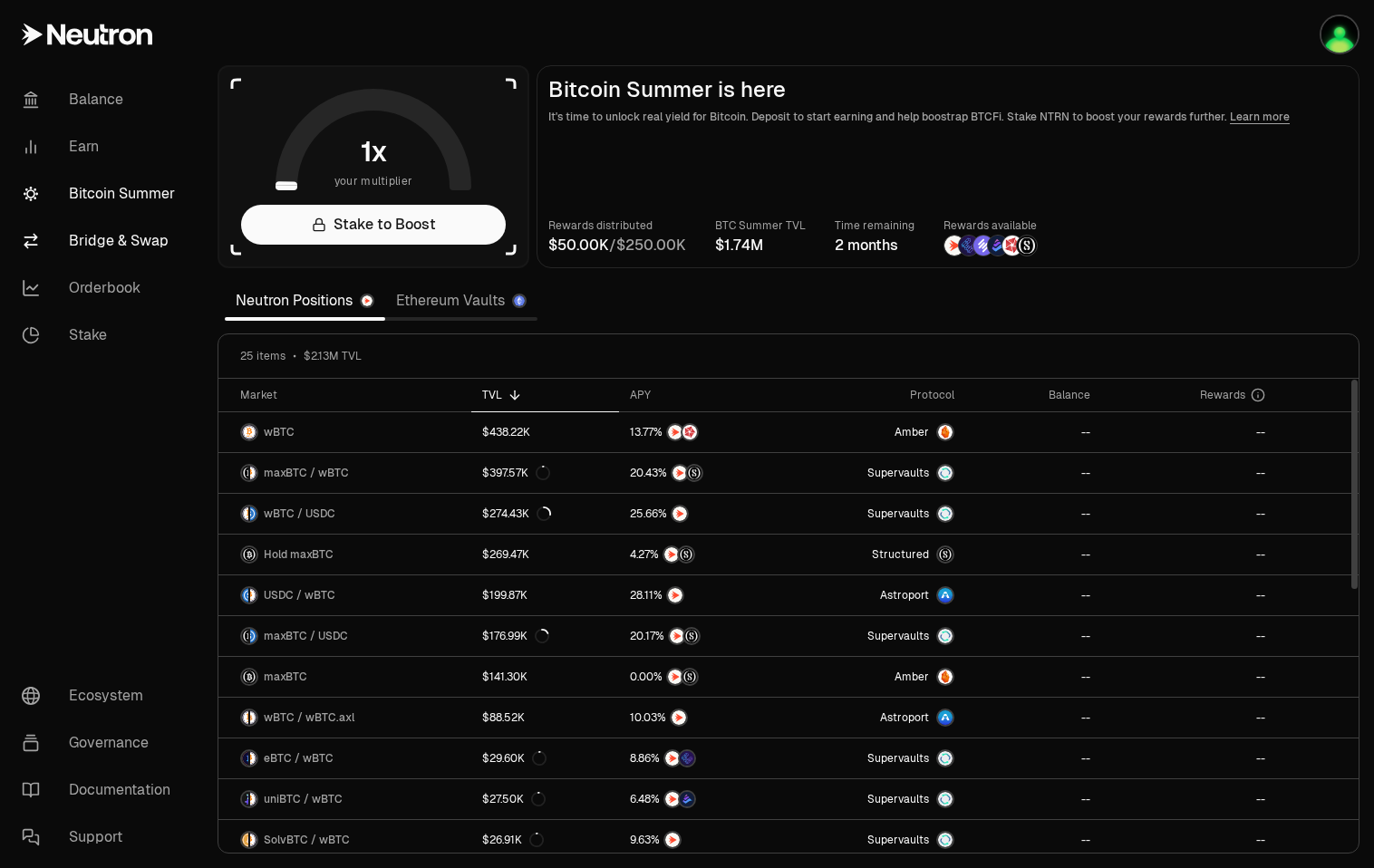
click at [122, 238] on link "Bridge & Swap" at bounding box center [101, 241] width 189 height 47
